Goal: Information Seeking & Learning: Learn about a topic

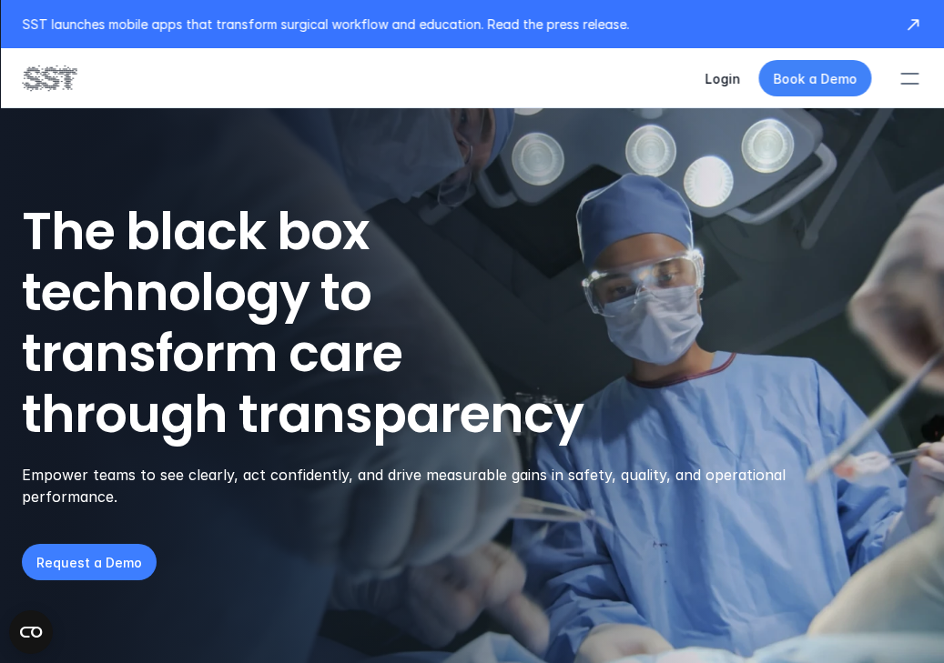
click at [911, 76] on div at bounding box center [909, 78] width 40 height 40
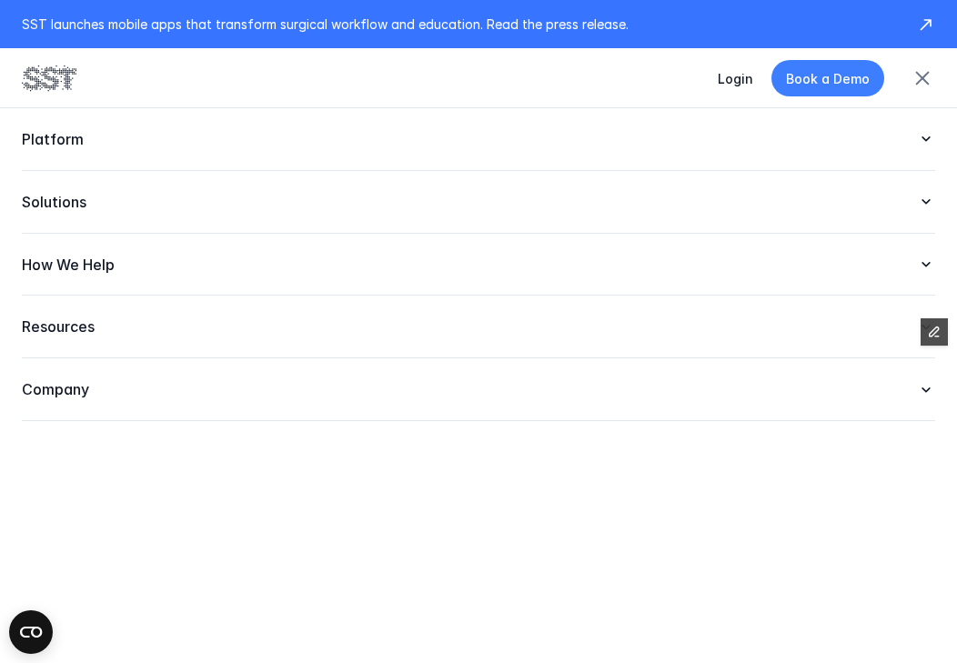
click at [138, 194] on p "Solutions" at bounding box center [460, 202] width 877 height 19
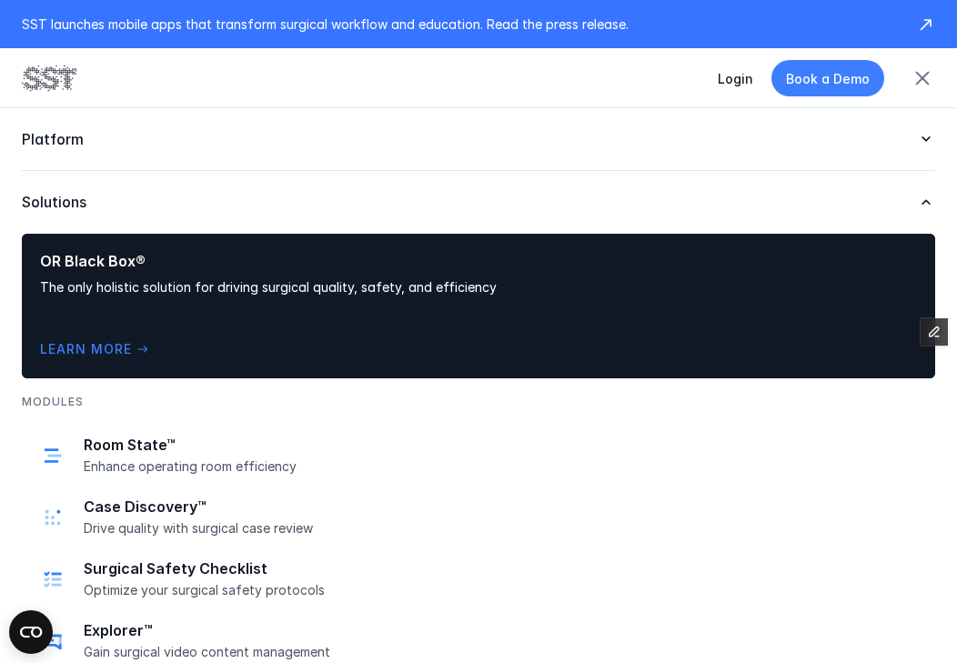
click at [917, 209] on icon at bounding box center [926, 202] width 18 height 18
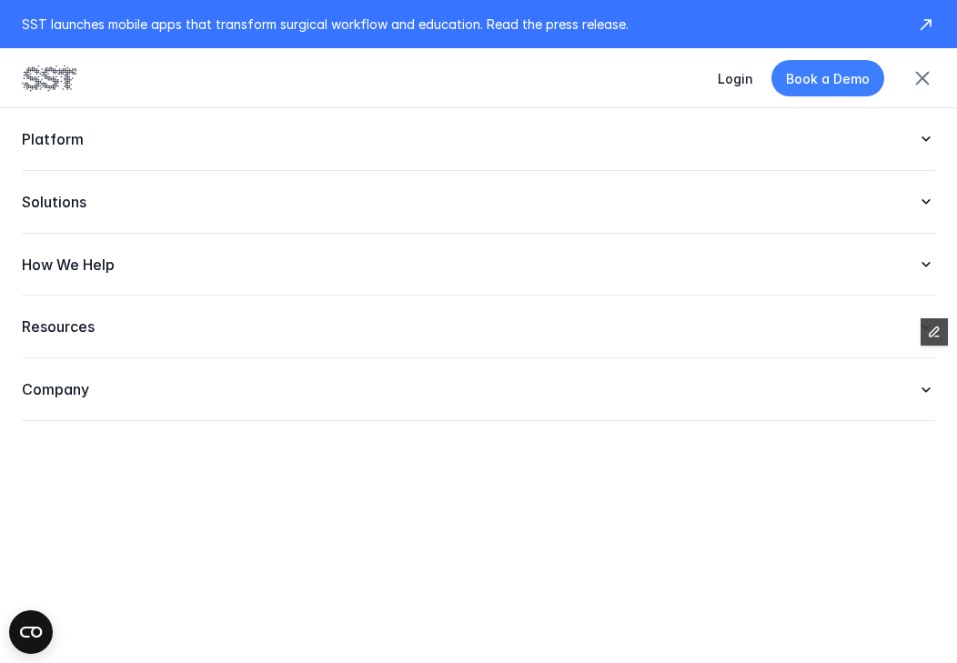
click at [312, 324] on p "Resources" at bounding box center [460, 327] width 877 height 19
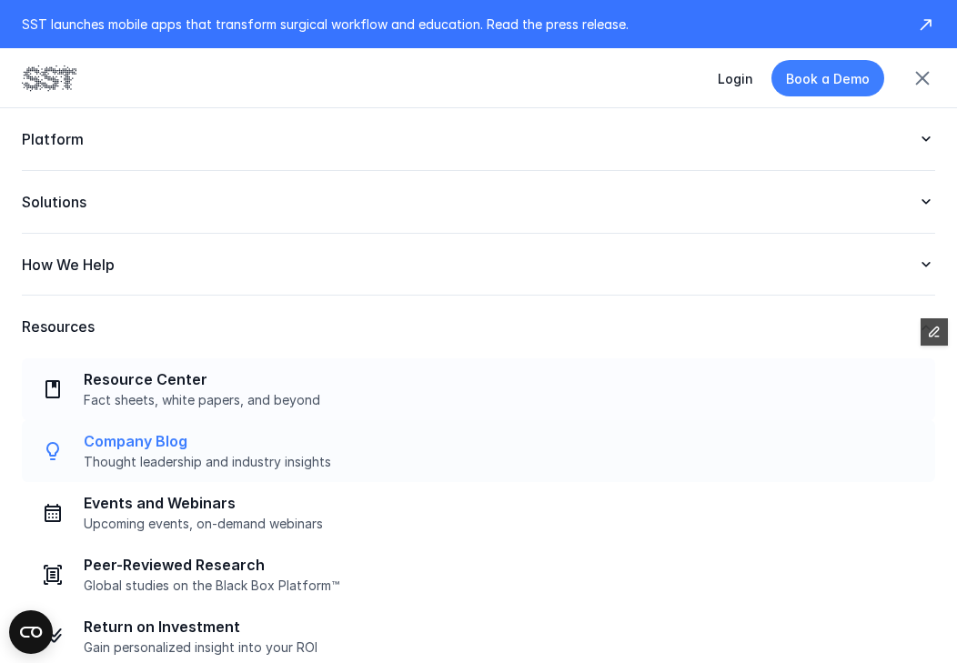
click at [160, 450] on p "Company Blog" at bounding box center [504, 441] width 841 height 19
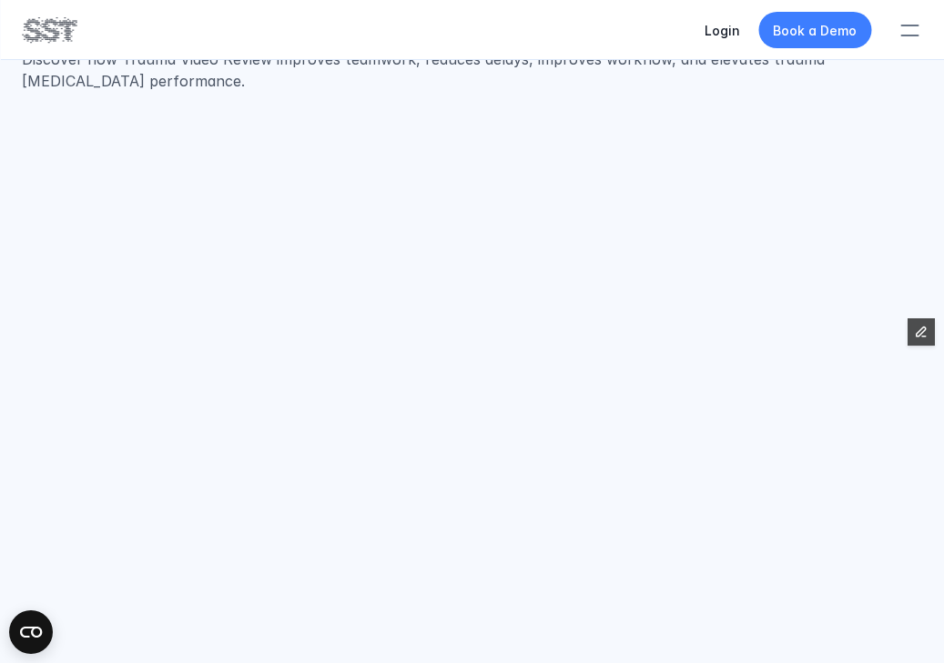
scroll to position [1172, 0]
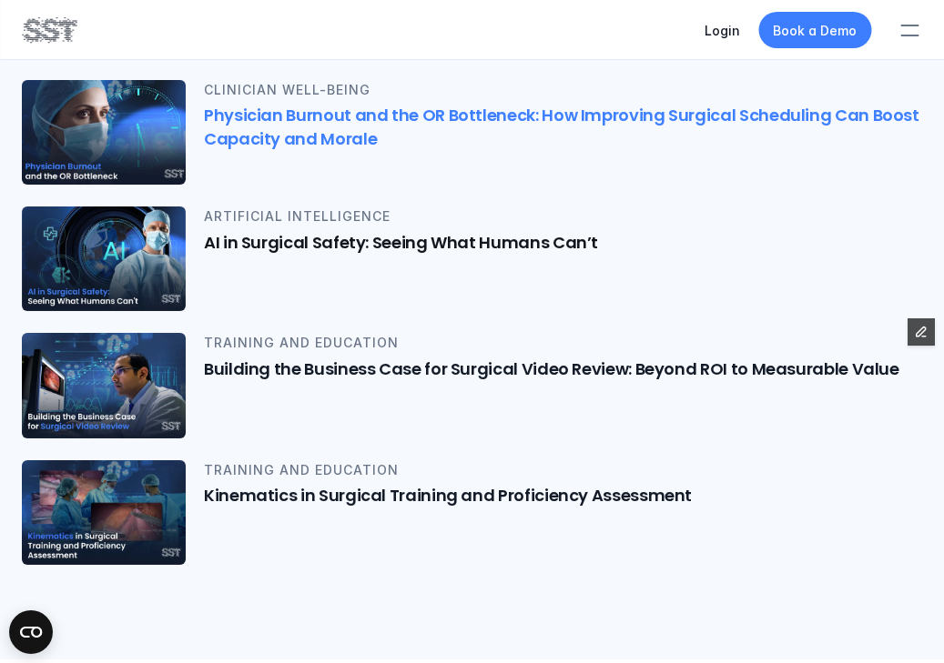
click at [112, 119] on img at bounding box center [104, 132] width 170 height 108
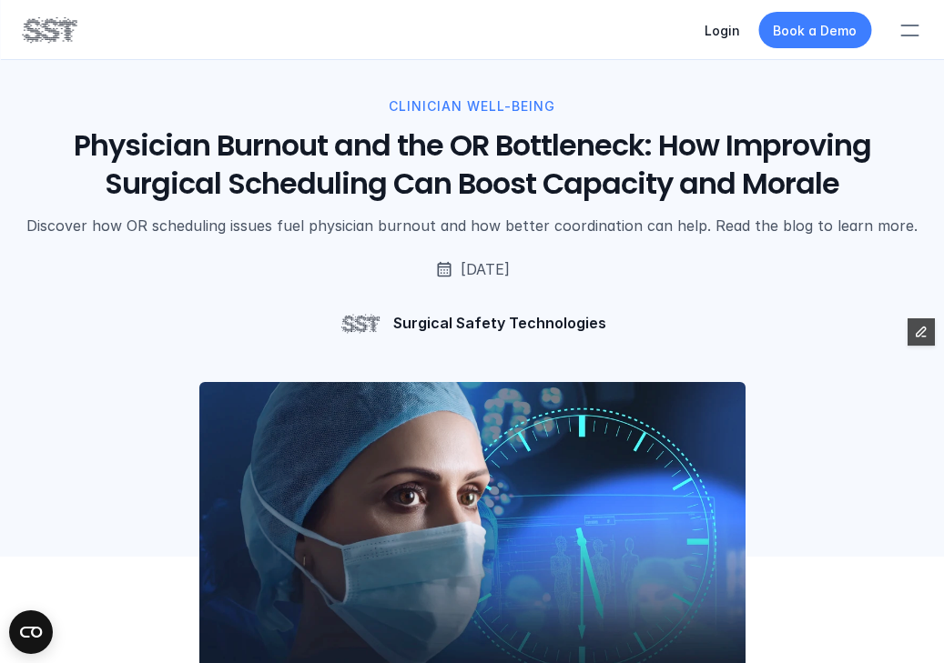
click at [53, 25] on img at bounding box center [49, 30] width 55 height 31
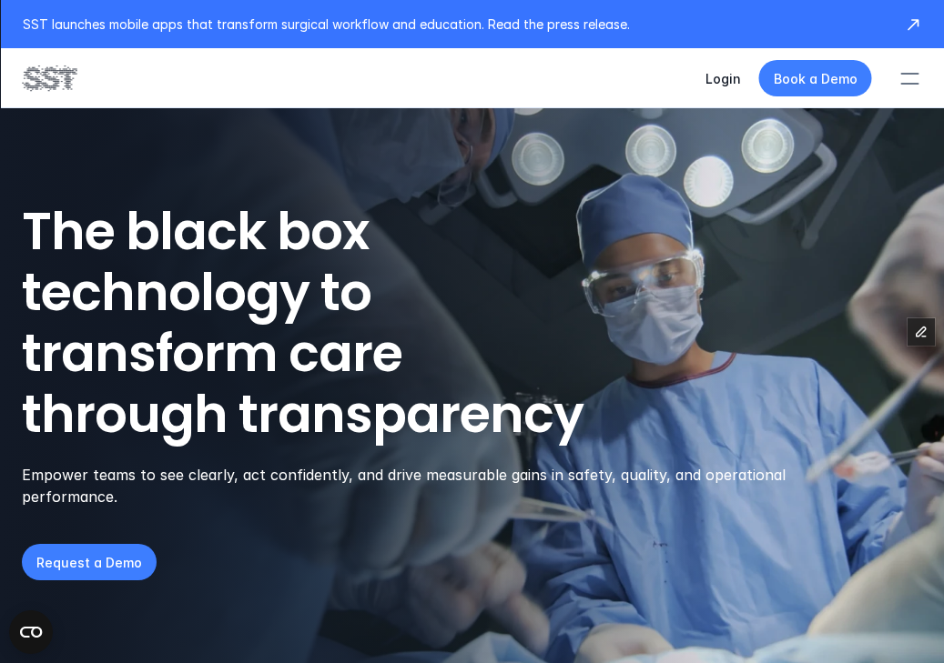
click at [916, 73] on div at bounding box center [909, 74] width 18 height 2
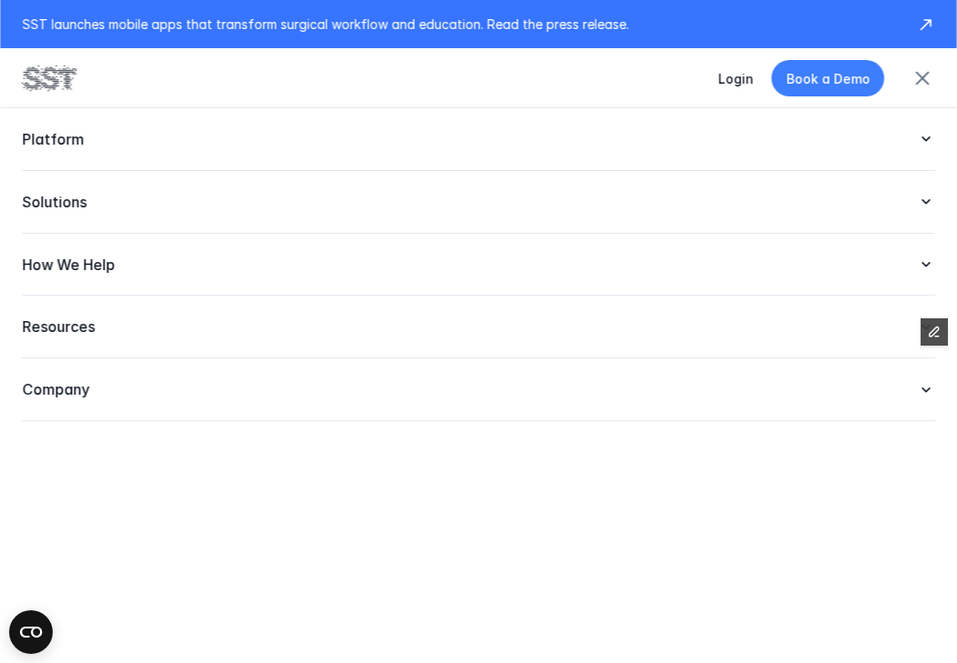
click at [116, 335] on p "Resources" at bounding box center [460, 327] width 877 height 19
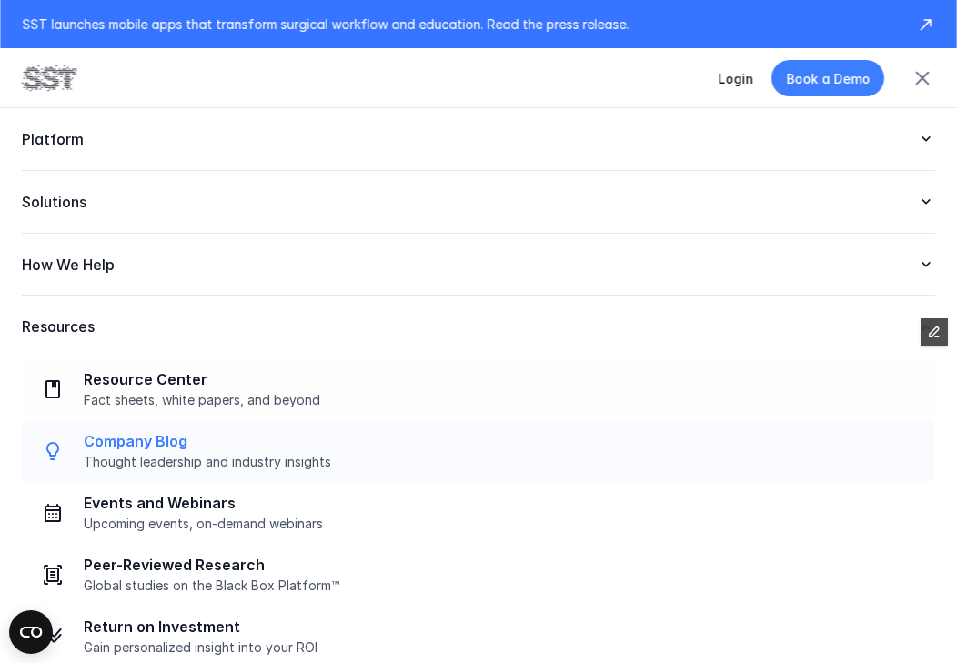
click at [176, 430] on link "Company Blog Thought leadership and industry insights" at bounding box center [479, 451] width 914 height 62
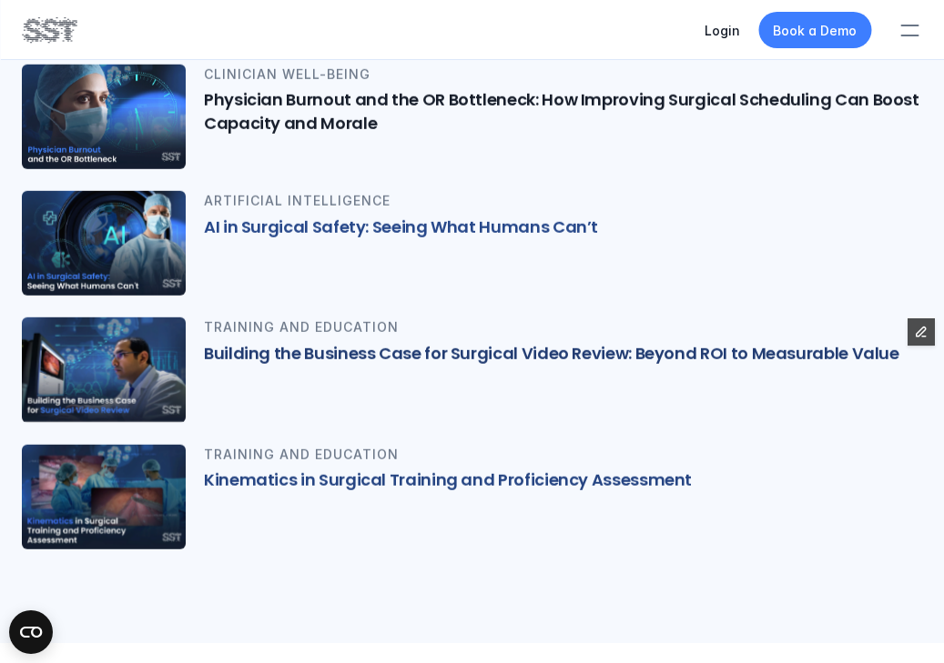
scroll to position [1191, 0]
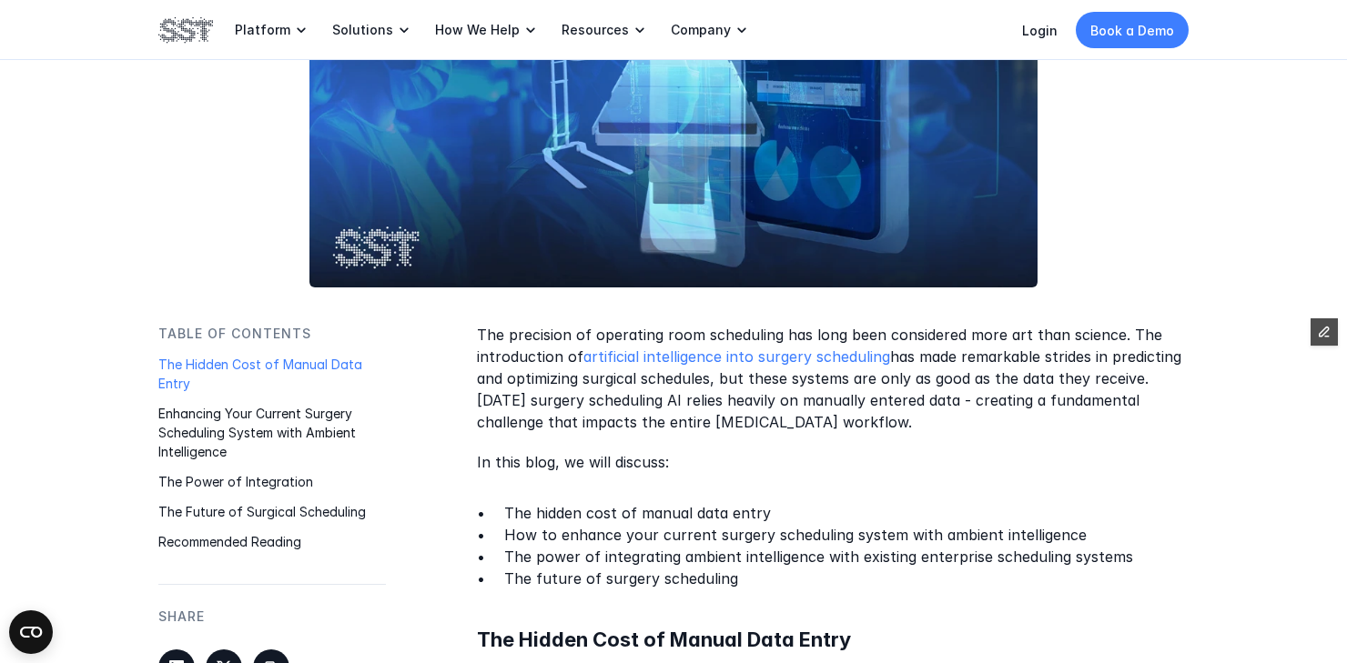
scroll to position [615, 0]
